Goal: Use online tool/utility

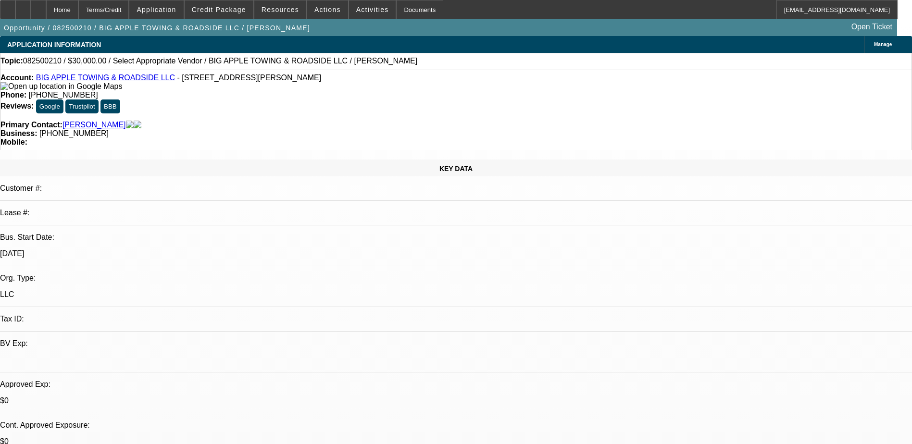
select select "0"
select select "2"
select select "0.1"
select select "4"
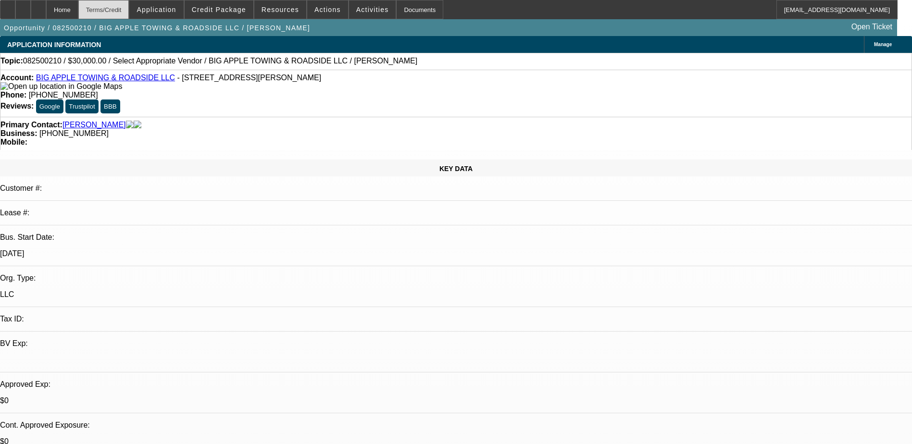
scroll to position [240, 0]
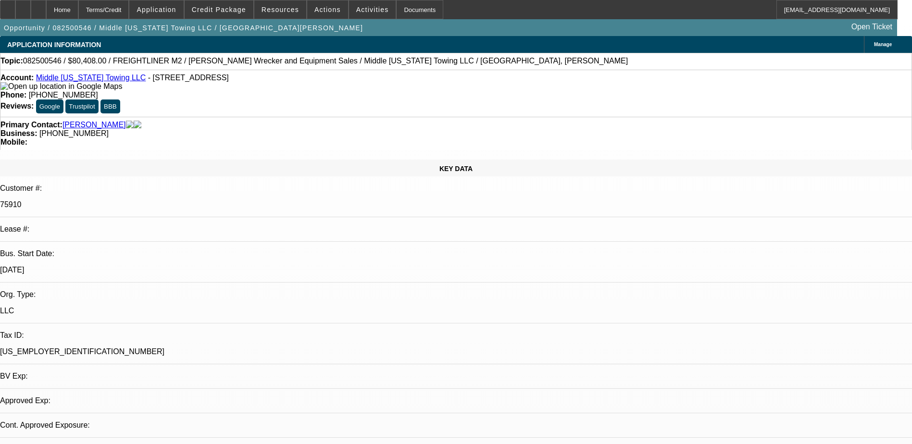
select select "0"
select select "1"
select select "2"
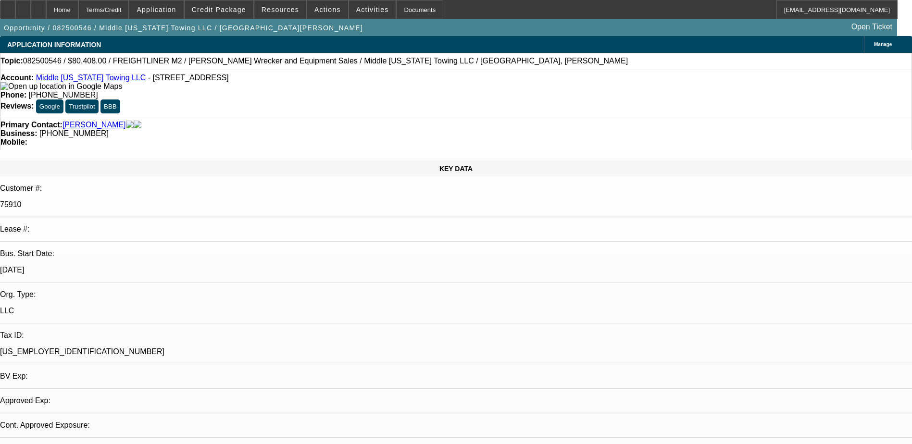
select select "6"
click at [214, 11] on span "Credit Package" at bounding box center [219, 10] width 54 height 8
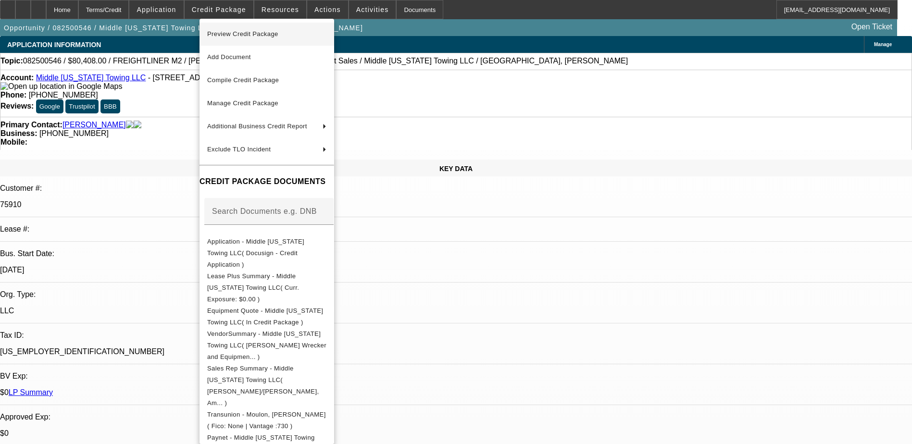
click at [253, 35] on span "Preview Credit Package" at bounding box center [242, 33] width 71 height 7
